Goal: Information Seeking & Learning: Learn about a topic

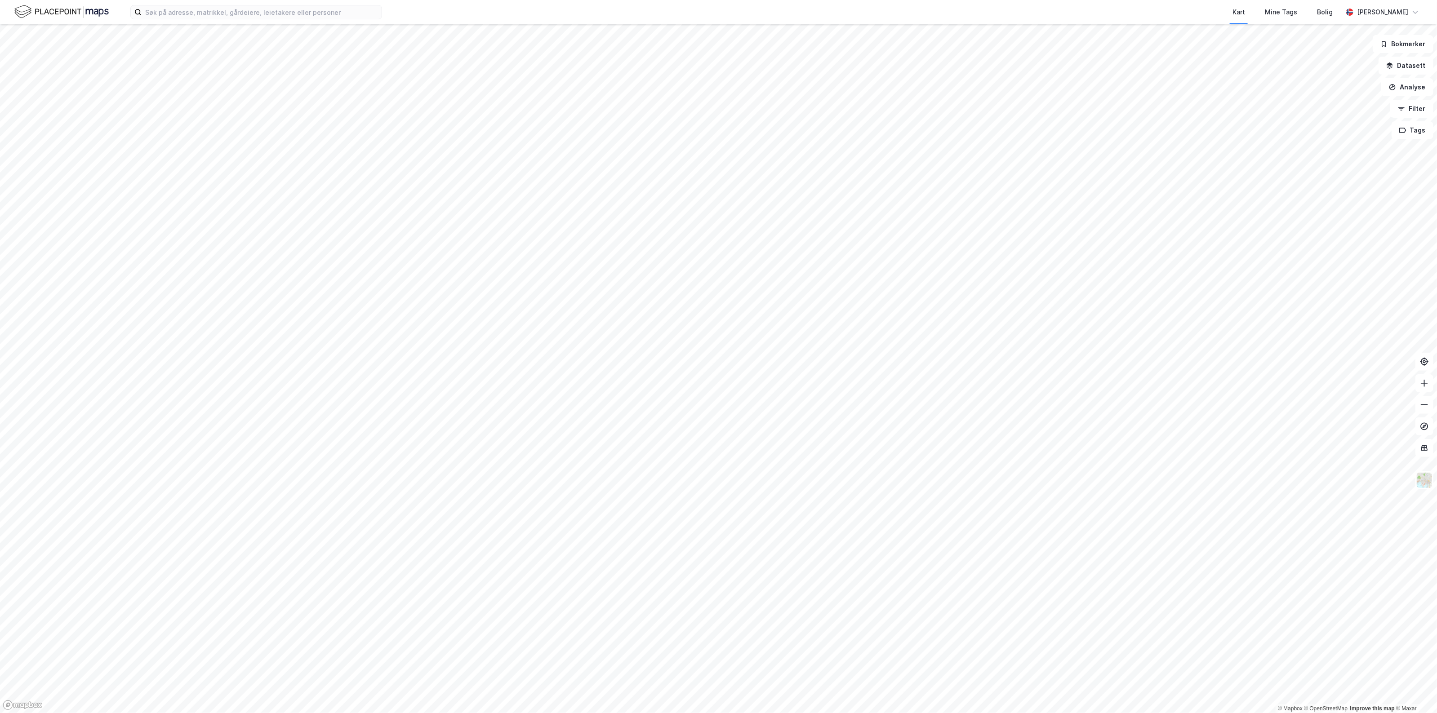
click at [273, 20] on div "Kart Mine Tags Bolig [PERSON_NAME]" at bounding box center [718, 12] width 1437 height 24
click at [278, 16] on input at bounding box center [262, 11] width 240 height 13
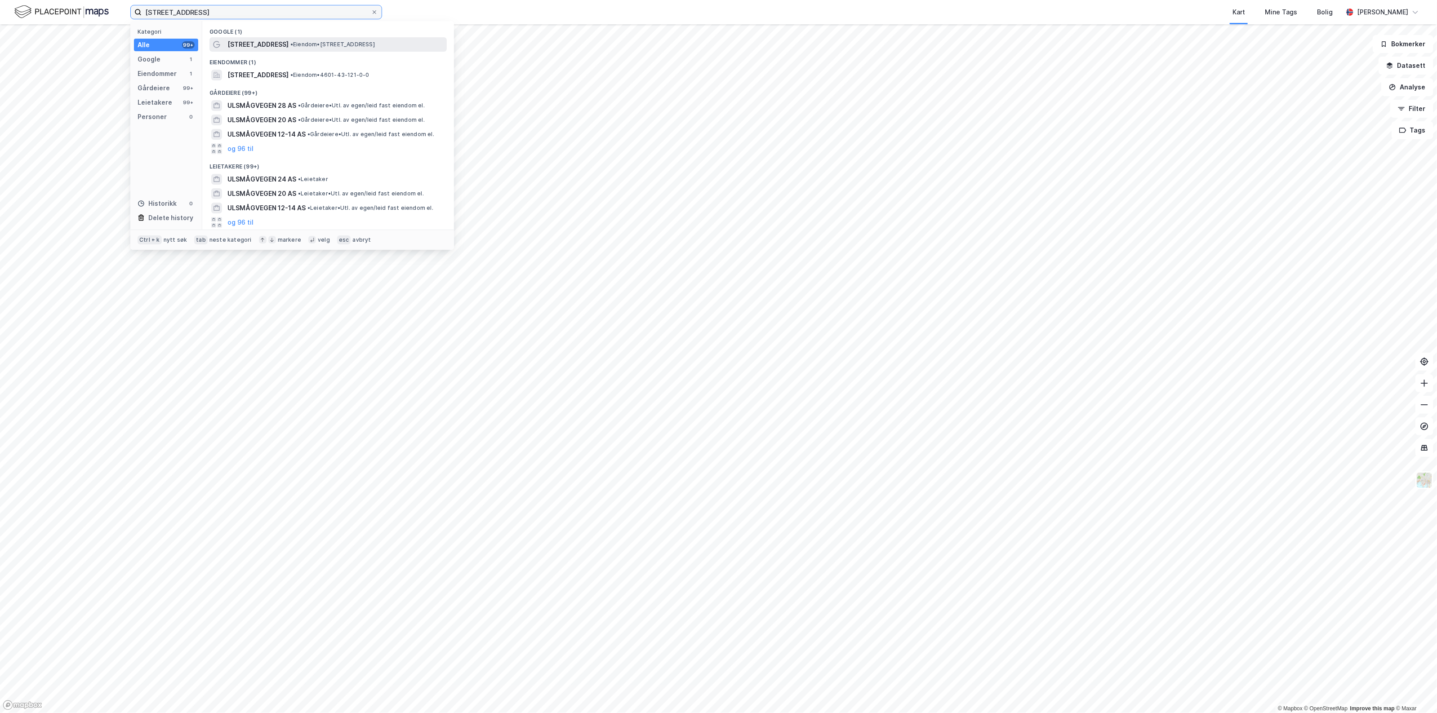
type input "[STREET_ADDRESS]"
click at [290, 42] on span "• Eiendom • [STREET_ADDRESS]" at bounding box center [332, 44] width 85 height 7
